Goal: Entertainment & Leisure: Consume media (video, audio)

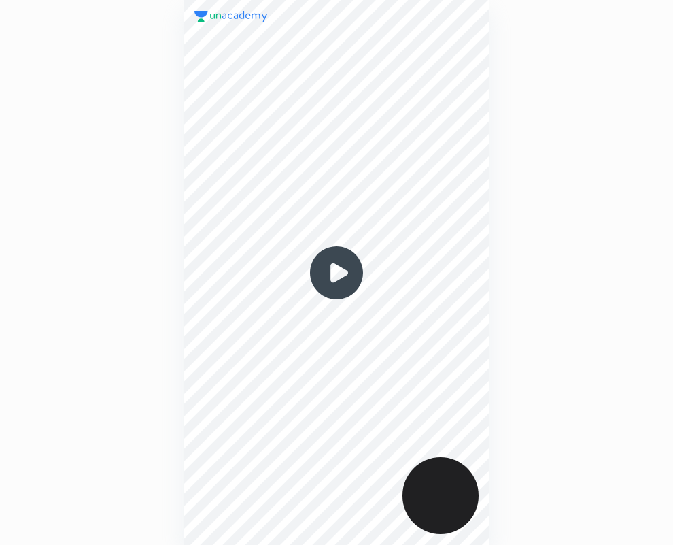
scroll to position [545, 456]
click at [337, 273] on img at bounding box center [336, 272] width 65 height 65
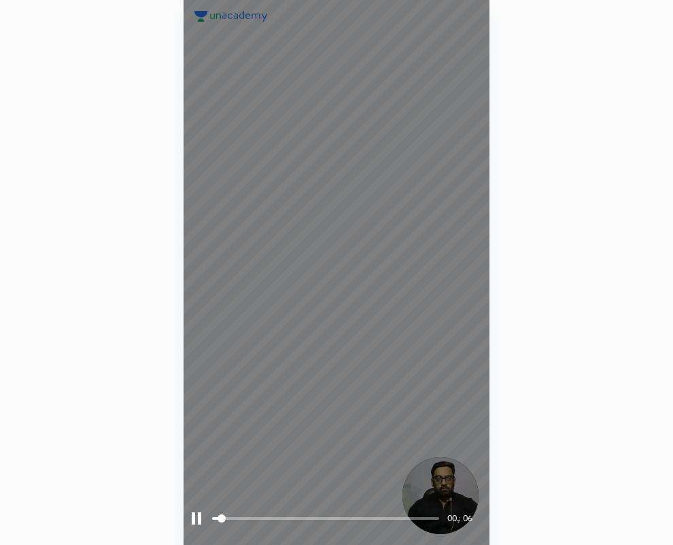
click at [260, 512] on span at bounding box center [326, 518] width 228 height 20
click at [298, 514] on span at bounding box center [326, 518] width 228 height 20
click at [198, 516] on div at bounding box center [197, 518] width 10 height 12
click at [194, 518] on div at bounding box center [198, 518] width 12 height 12
click at [192, 520] on div at bounding box center [197, 518] width 10 height 12
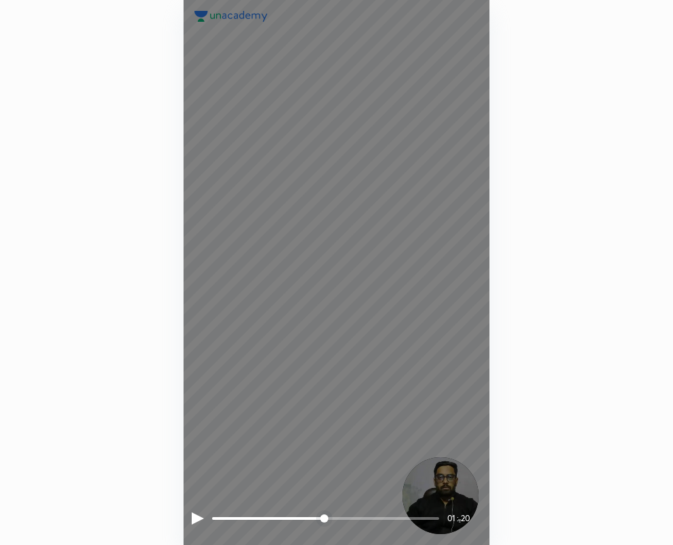
click at [197, 518] on div at bounding box center [198, 518] width 12 height 12
click at [203, 513] on div "01 : 53" at bounding box center [337, 518] width 290 height 20
click at [197, 518] on div at bounding box center [197, 518] width 10 height 12
click at [193, 524] on div at bounding box center [198, 518] width 12 height 12
click at [198, 514] on div at bounding box center [197, 518] width 10 height 12
